Goal: Information Seeking & Learning: Learn about a topic

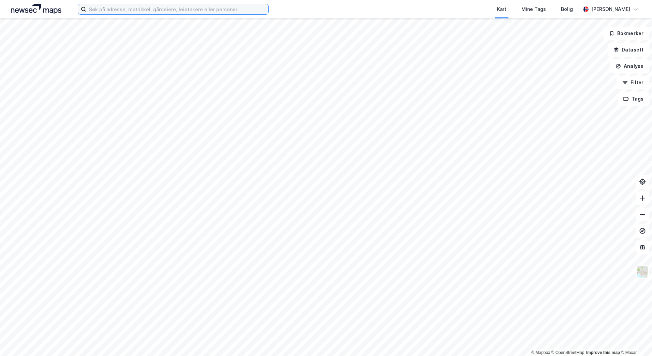
click at [187, 11] on input at bounding box center [177, 9] width 182 height 10
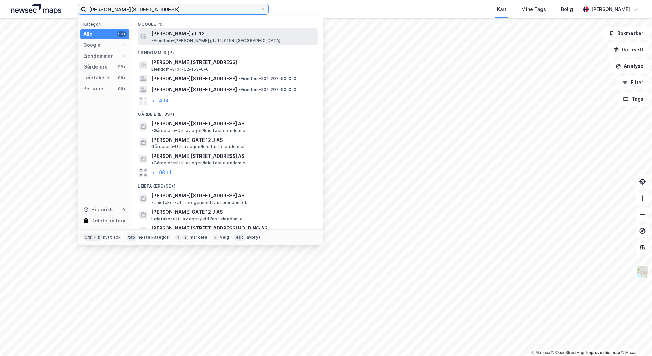
type input "[PERSON_NAME][STREET_ADDRESS]"
click at [194, 38] on div "[PERSON_NAME] gt. 12 • Eiendom • [PERSON_NAME] gt. 12, 0154 [GEOGRAPHIC_DATA]" at bounding box center [233, 37] width 165 height 14
